Goal: Use online tool/utility

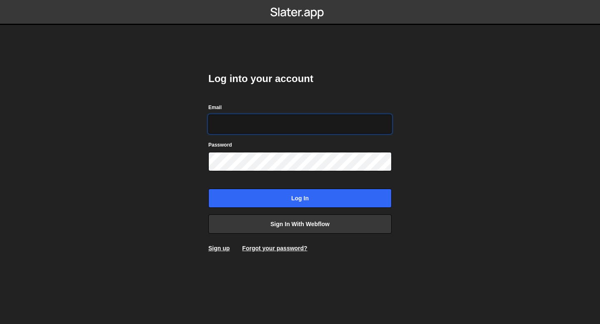
type input "bessoneliot@gmail.com"
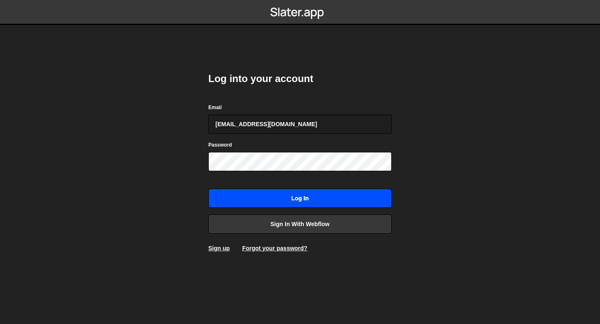
click at [268, 198] on input "Log in" at bounding box center [299, 198] width 183 height 19
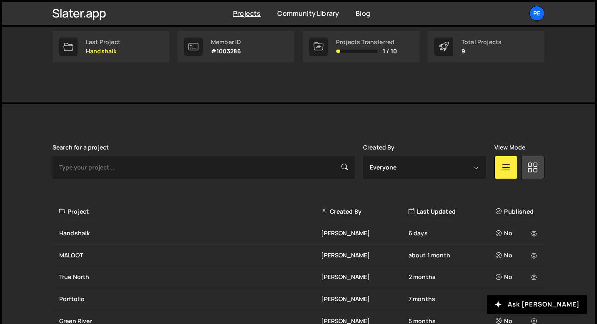
scroll to position [146, 0]
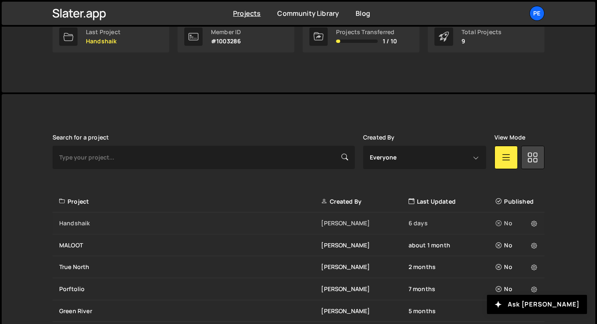
click at [118, 221] on div "Handshaik" at bounding box center [190, 223] width 262 height 8
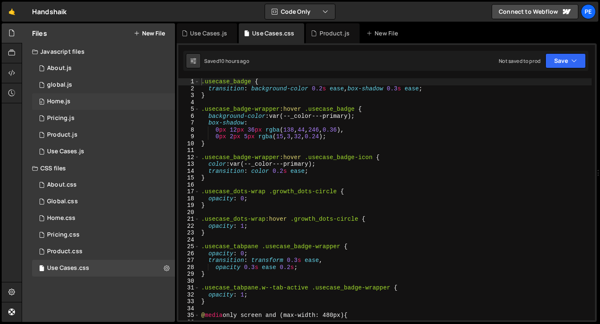
click at [89, 101] on div "0 Home.js 0" at bounding box center [103, 101] width 143 height 17
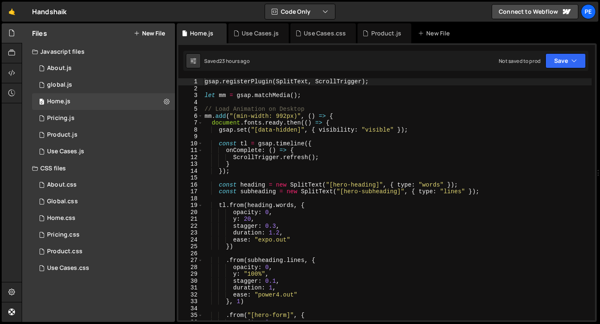
click at [327, 102] on div "gsap . registerPlugin ( SplitText , ScrollTrigger ) ; let mm = gsap . matchMedi…" at bounding box center [397, 206] width 389 height 256
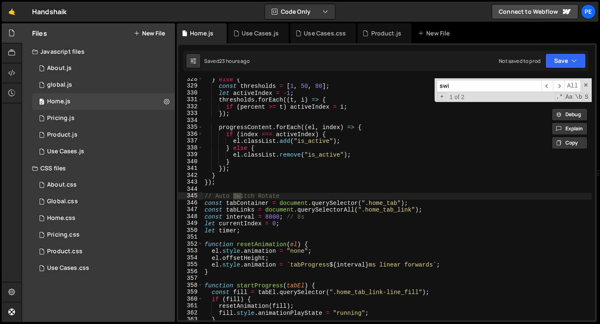
scroll to position [2253, 0]
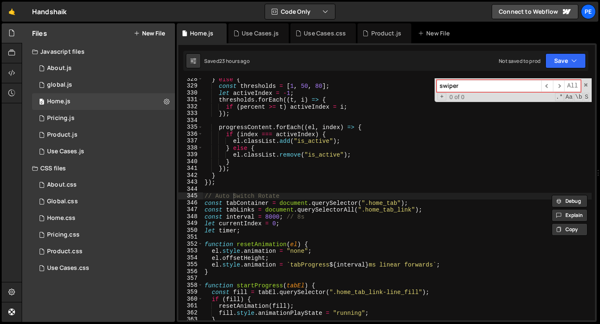
type input "swiper"
